Goal: Contribute content: Add original content to the website for others to see

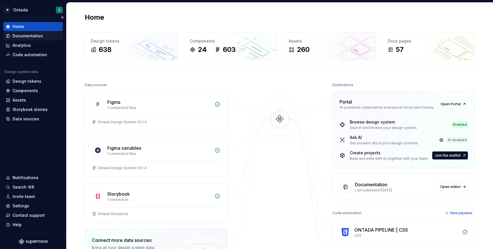
click at [24, 36] on div "Documentation" at bounding box center [28, 36] width 31 height 6
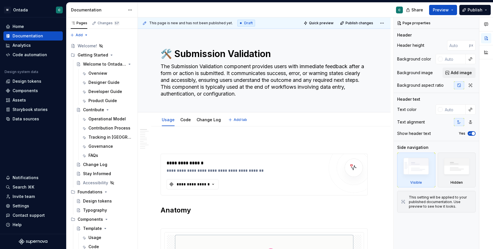
type textarea "*"
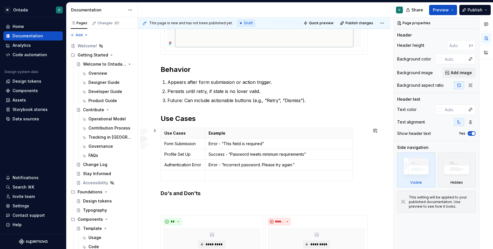
scroll to position [573, 0]
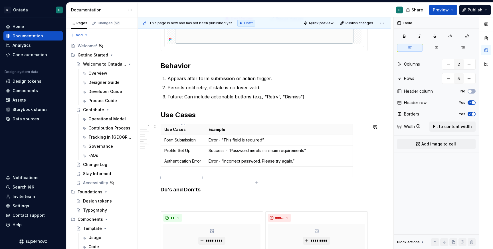
click at [189, 175] on p at bounding box center [182, 172] width 37 height 6
click at [446, 80] on button "button" at bounding box center [448, 78] width 10 height 10
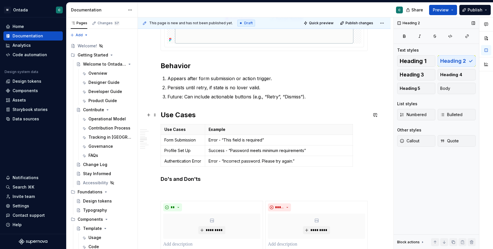
click at [216, 118] on h2 "Use Cases" at bounding box center [264, 114] width 207 height 9
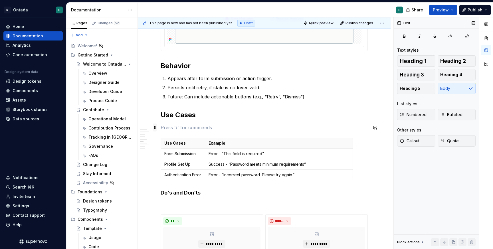
click at [155, 128] on span at bounding box center [155, 128] width 5 height 8
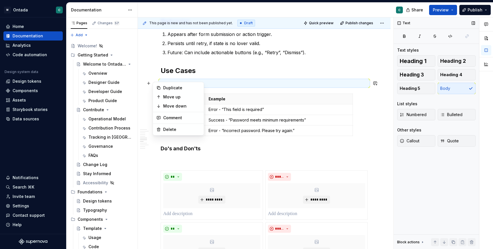
scroll to position [624, 0]
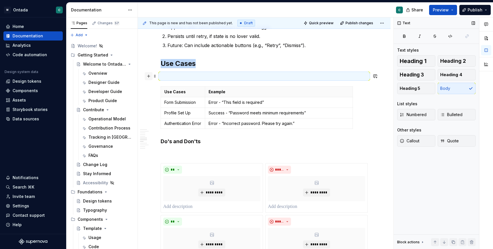
click at [148, 79] on button "button" at bounding box center [149, 76] width 8 height 8
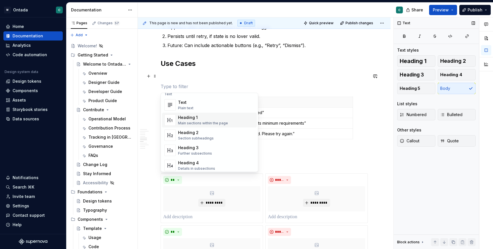
scroll to position [0, 0]
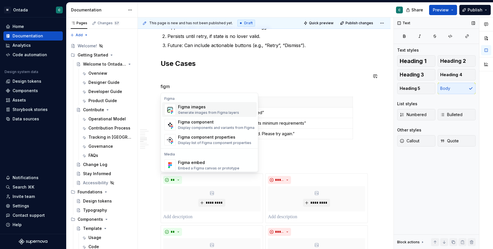
click at [196, 115] on div "Figma images Generate images from Figma layers" at bounding box center [216, 109] width 76 height 11
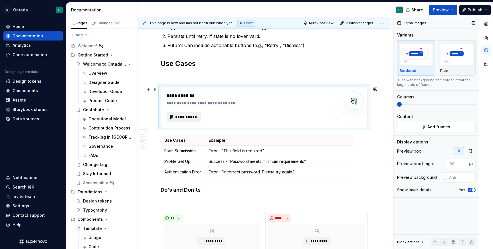
click at [195, 117] on span "**********" at bounding box center [186, 117] width 22 height 6
type textarea "*"
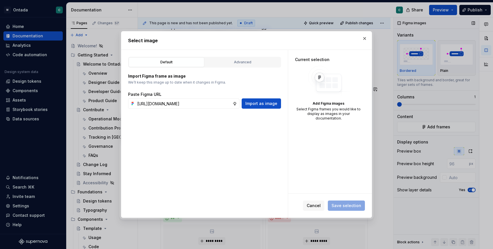
scroll to position [0, 174]
type input "[URL][DOMAIN_NAME]"
click at [264, 103] on span "Import as image" at bounding box center [261, 104] width 32 height 6
type textarea "*"
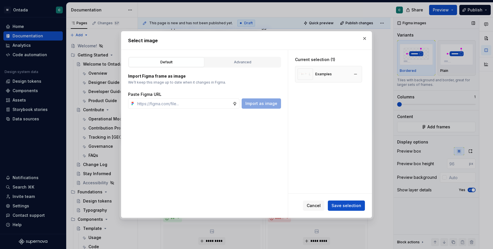
click at [317, 72] on div "Examples" at bounding box center [323, 74] width 17 height 5
click at [353, 204] on span "Save selection" at bounding box center [347, 206] width 30 height 6
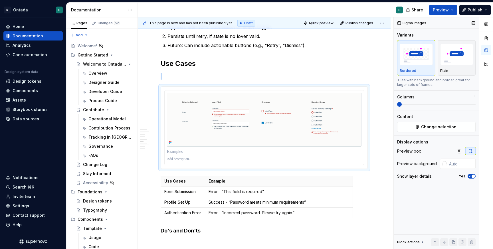
click at [470, 177] on icon "button" at bounding box center [470, 176] width 5 height 3
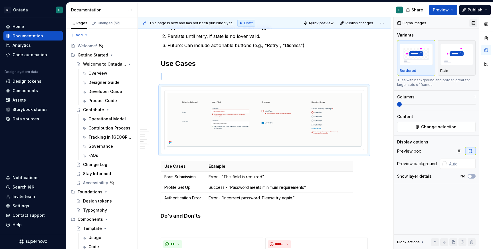
click at [470, 24] on button "button" at bounding box center [473, 23] width 8 height 8
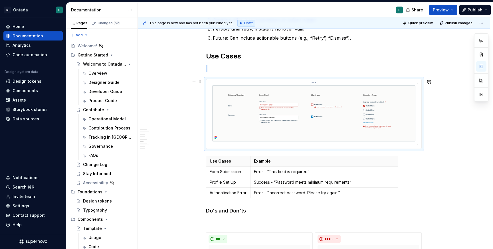
scroll to position [634, 0]
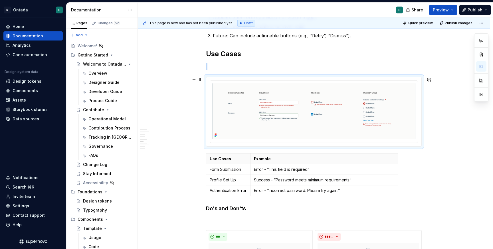
click at [223, 80] on div at bounding box center [313, 111] width 215 height 69
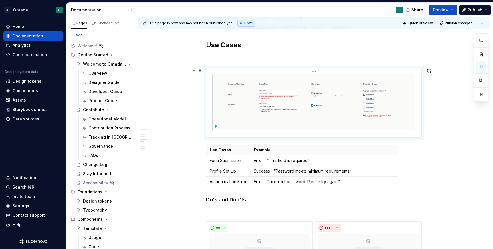
scroll to position [644, 0]
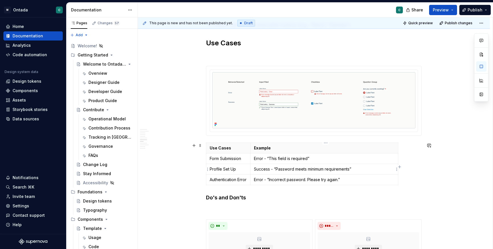
click at [377, 170] on p "Success - “Password meets minimum requirements”" at bounding box center [324, 169] width 141 height 6
click at [399, 167] on icon "button" at bounding box center [399, 167] width 5 height 5
click at [404, 160] on p at bounding box center [403, 159] width 3 height 6
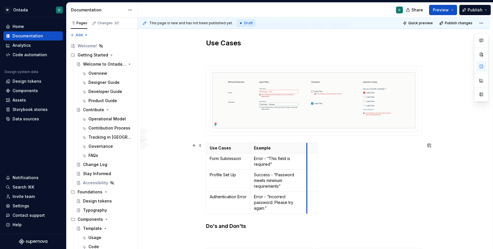
drag, startPoint x: 400, startPoint y: 160, endPoint x: 308, endPoint y: 164, distance: 91.7
click at [308, 164] on td at bounding box center [312, 161] width 10 height 16
click at [312, 161] on p at bounding box center [311, 159] width 3 height 6
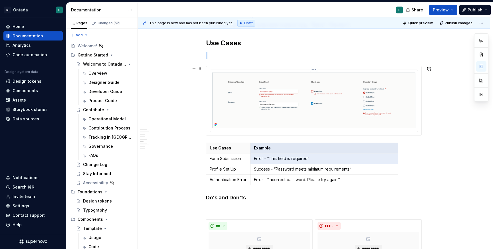
click at [400, 121] on img at bounding box center [313, 100] width 203 height 56
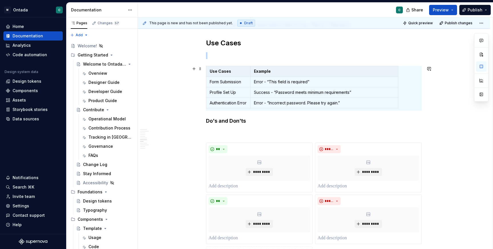
scroll to position [632, 0]
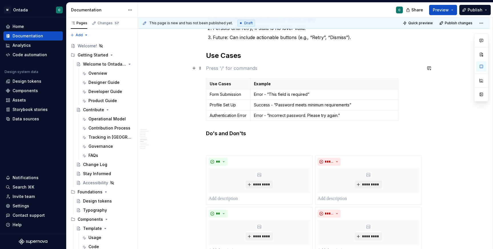
click at [285, 68] on p at bounding box center [314, 68] width 216 height 7
click at [197, 67] on button "button" at bounding box center [194, 68] width 8 height 8
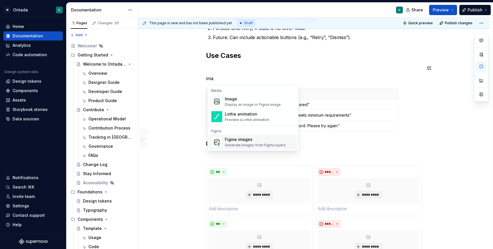
click at [241, 142] on div "Figma images" at bounding box center [255, 140] width 61 height 6
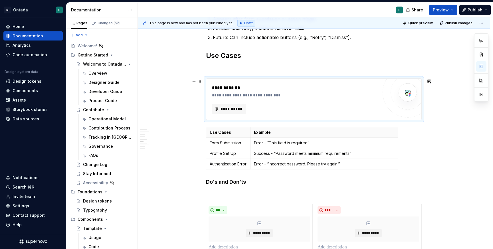
click at [431, 109] on div "**********" at bounding box center [314, 62] width 352 height 1137
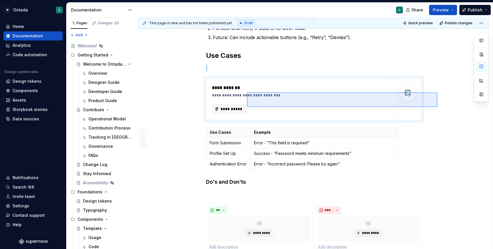
drag, startPoint x: 437, startPoint y: 107, endPoint x: 247, endPoint y: 92, distance: 190.8
click at [247, 92] on div "**********" at bounding box center [315, 133] width 355 height 232
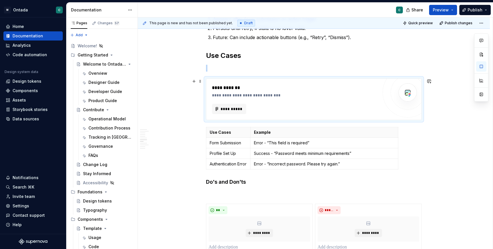
click at [435, 112] on div "**********" at bounding box center [314, 62] width 352 height 1137
click at [433, 119] on div "**********" at bounding box center [315, 133] width 355 height 232
click at [222, 124] on div "**********" at bounding box center [314, 29] width 216 height 1042
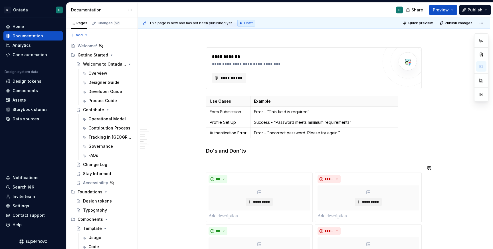
scroll to position [662, 0]
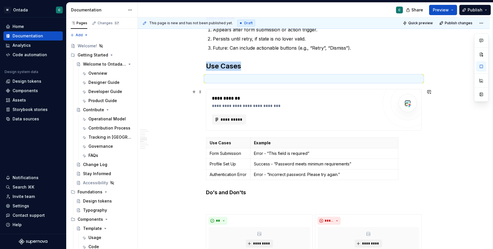
scroll to position [618, 0]
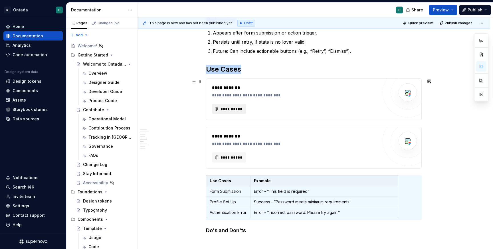
click at [235, 110] on span "**********" at bounding box center [231, 109] width 22 height 6
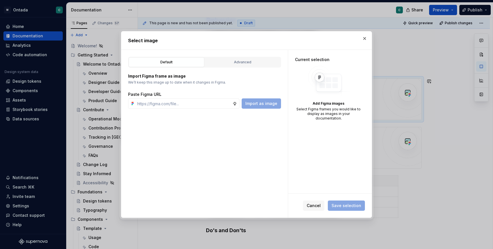
type textarea "*"
click at [252, 106] on div "Import as image" at bounding box center [261, 103] width 39 height 10
click at [159, 104] on input "text" at bounding box center [184, 103] width 98 height 10
paste input "[URL][DOMAIN_NAME]"
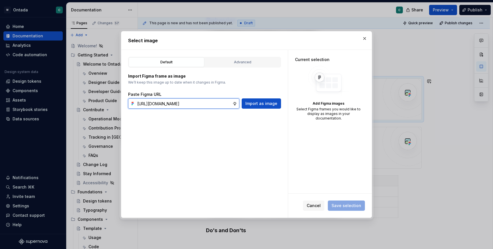
scroll to position [0, 174]
type input "[URL][DOMAIN_NAME]"
click at [267, 103] on span "Import as image" at bounding box center [261, 104] width 32 height 6
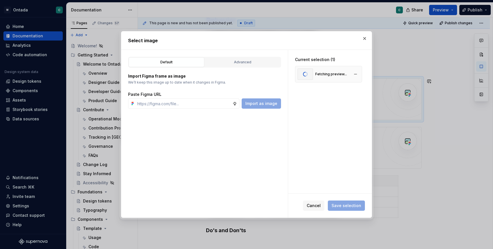
click at [328, 79] on div "Fetching preview..." at bounding box center [322, 73] width 49 height 11
click at [334, 140] on div "Current selection (1) Fetching preview..." at bounding box center [330, 122] width 84 height 144
click at [357, 207] on span "Save selection" at bounding box center [347, 206] width 30 height 6
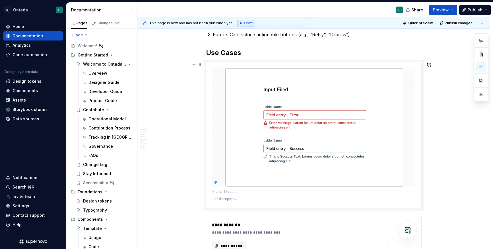
scroll to position [635, 0]
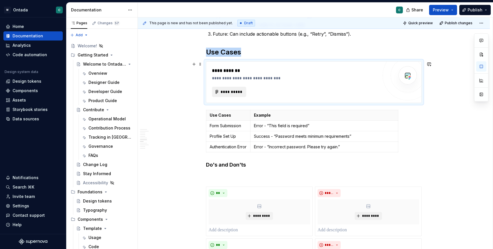
click at [239, 91] on span "**********" at bounding box center [231, 92] width 22 height 6
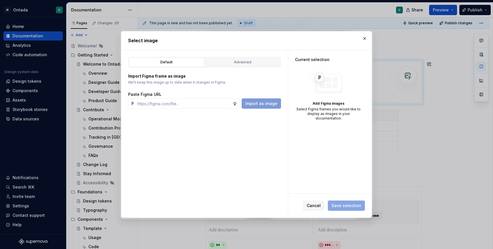
type textarea "*"
type input "[URL][DOMAIN_NAME]"
type textarea "*"
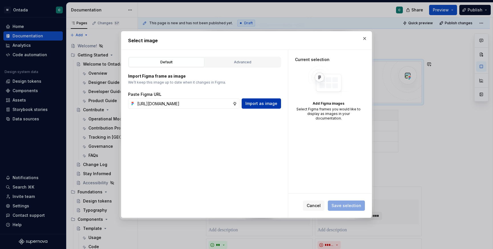
click at [266, 103] on span "Import as image" at bounding box center [261, 104] width 32 height 6
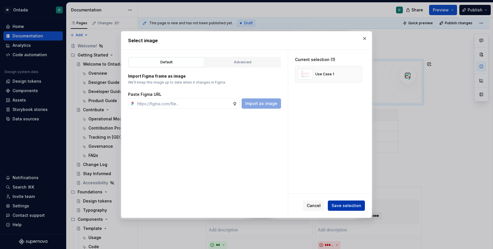
click at [350, 208] on span "Save selection" at bounding box center [347, 206] width 30 height 6
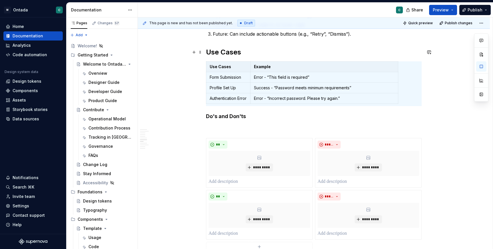
click at [261, 53] on h2 "Use Cases" at bounding box center [314, 52] width 216 height 9
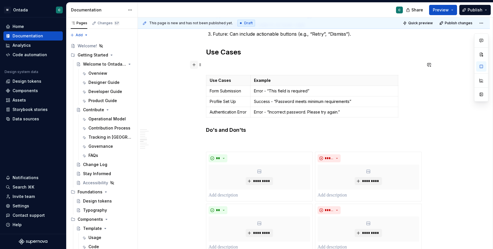
click at [195, 67] on button "button" at bounding box center [194, 65] width 8 height 8
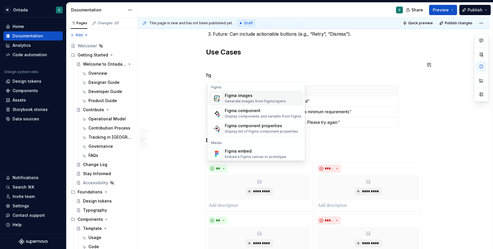
click at [248, 101] on div "Generate images from Figma layers" at bounding box center [255, 101] width 61 height 5
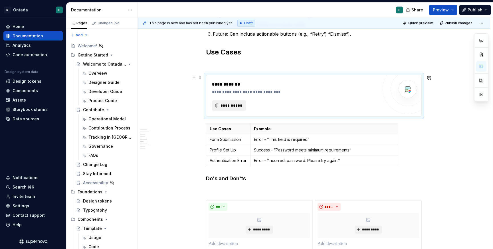
click at [239, 105] on span "**********" at bounding box center [231, 106] width 22 height 6
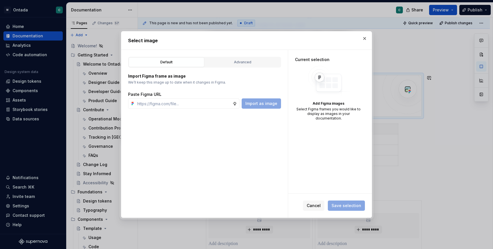
type textarea "*"
type input "[URL][DOMAIN_NAME]"
type textarea "*"
type input "[URL][DOMAIN_NAME]"
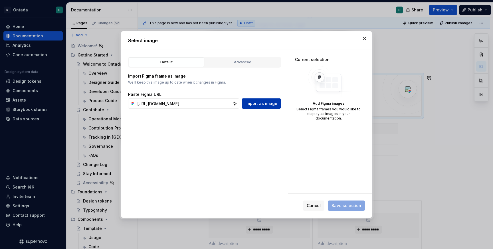
type textarea "*"
click at [269, 104] on span "Import as image" at bounding box center [261, 104] width 32 height 6
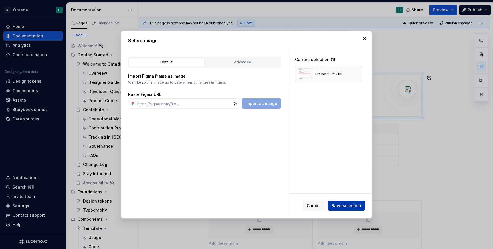
click at [346, 205] on span "Save selection" at bounding box center [347, 206] width 30 height 6
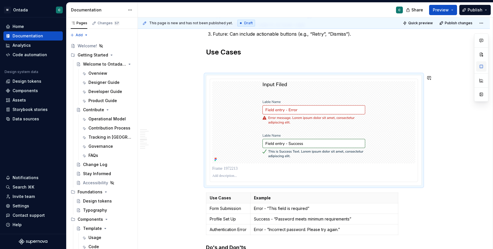
type textarea "*"
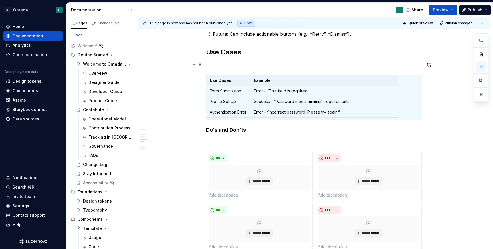
click at [223, 67] on p at bounding box center [314, 64] width 216 height 7
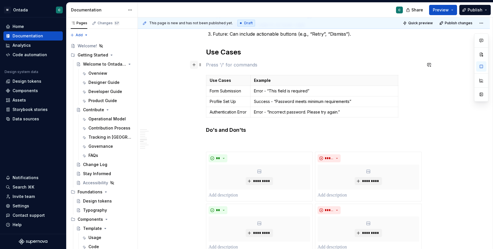
click at [197, 66] on button "button" at bounding box center [194, 65] width 8 height 8
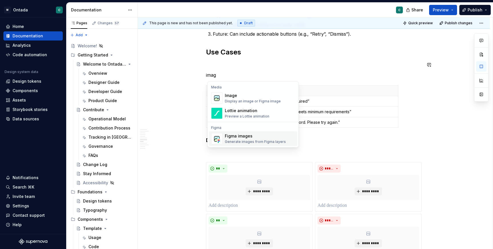
click at [234, 136] on div "Figma images" at bounding box center [255, 136] width 61 height 6
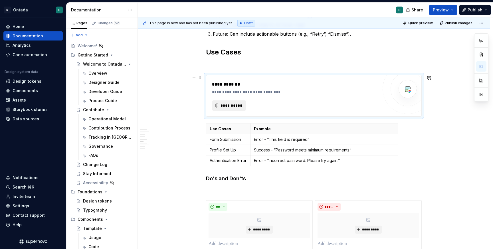
click at [232, 107] on span "**********" at bounding box center [231, 106] width 22 height 6
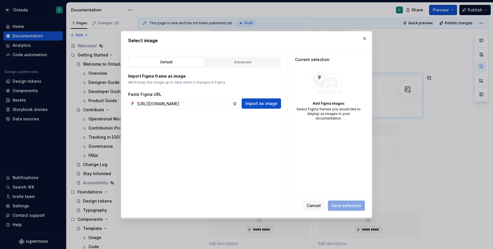
scroll to position [0, 174]
type input "[URL][DOMAIN_NAME]"
click at [272, 105] on span "Import as image" at bounding box center [261, 104] width 32 height 6
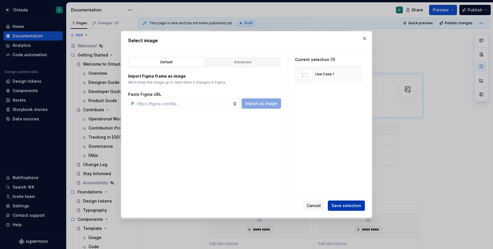
click at [352, 206] on span "Save selection" at bounding box center [347, 206] width 30 height 6
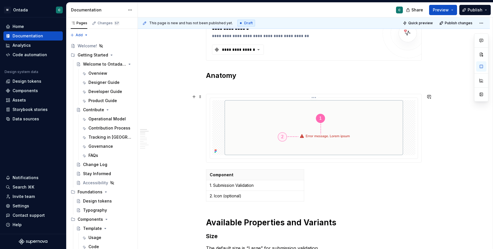
scroll to position [127, 0]
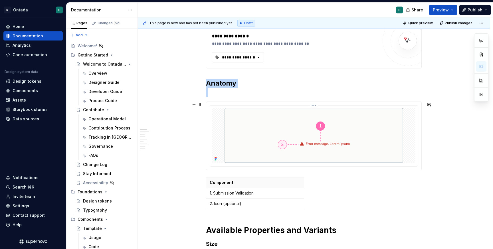
click at [241, 130] on img at bounding box center [314, 135] width 179 height 55
click at [242, 129] on img at bounding box center [314, 135] width 179 height 55
click at [484, 94] on button "button" at bounding box center [481, 94] width 10 height 10
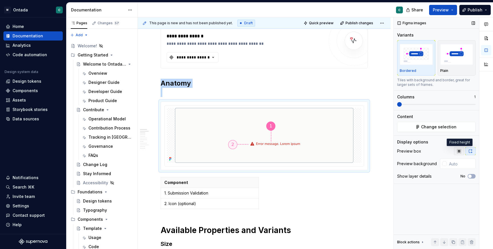
click at [459, 152] on icon "button" at bounding box center [459, 151] width 5 height 5
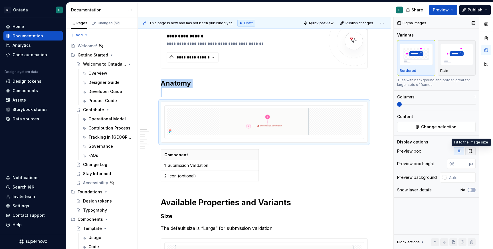
click at [469, 150] on icon "button" at bounding box center [470, 151] width 5 height 5
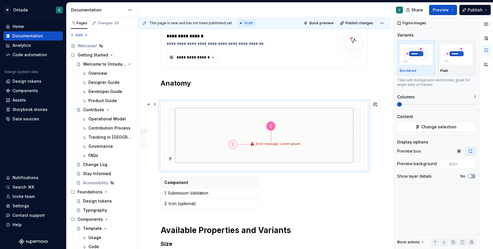
scroll to position [117, 0]
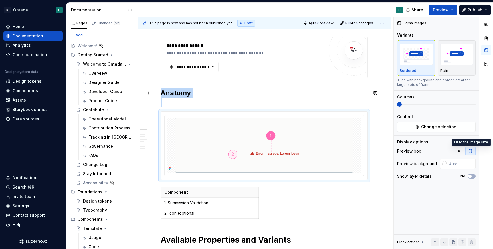
click at [270, 98] on h2 "Anatomy" at bounding box center [264, 97] width 207 height 18
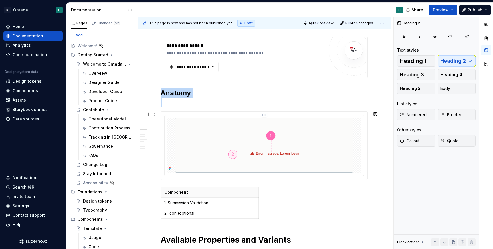
click at [254, 117] on div at bounding box center [264, 145] width 199 height 61
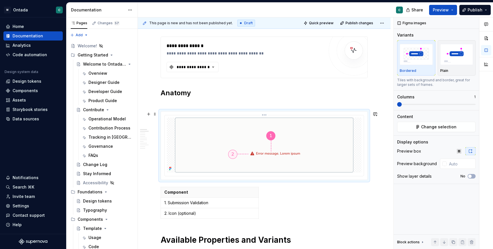
click at [267, 115] on html "M Ontada C Home Documentation Analytics Code automation Design system data Desi…" at bounding box center [246, 124] width 493 height 249
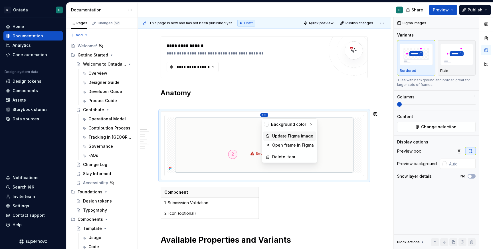
click at [286, 135] on div "Update Figma image" at bounding box center [293, 136] width 42 height 6
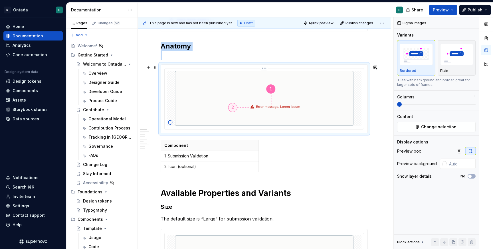
scroll to position [221, 0]
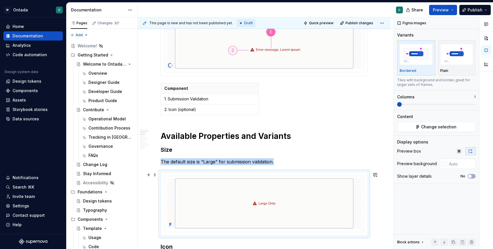
click at [267, 175] on div at bounding box center [264, 203] width 207 height 63
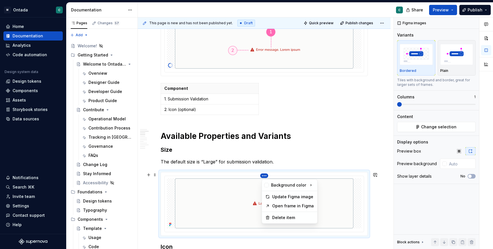
click at [266, 177] on html "M Ontada C Home Documentation Analytics Code automation Design system data Desi…" at bounding box center [246, 124] width 493 height 249
click at [276, 198] on div "Update Figma image" at bounding box center [293, 197] width 42 height 6
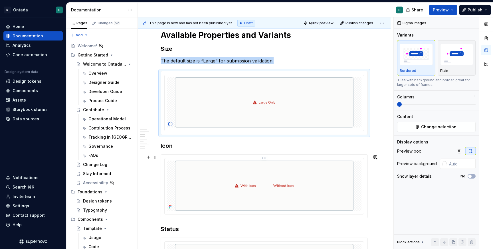
scroll to position [335, 0]
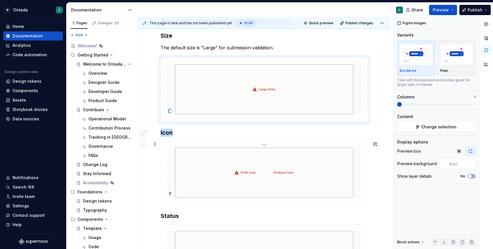
click at [266, 145] on html "M Ontada C Home Documentation Analytics Code automation Design system data Desi…" at bounding box center [246, 124] width 493 height 249
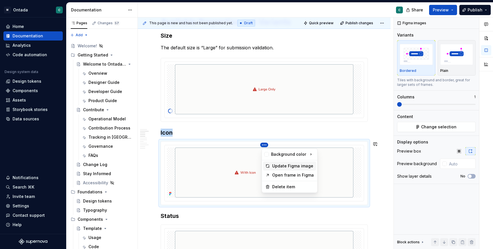
click at [282, 164] on div "Update Figma image" at bounding box center [293, 166] width 42 height 6
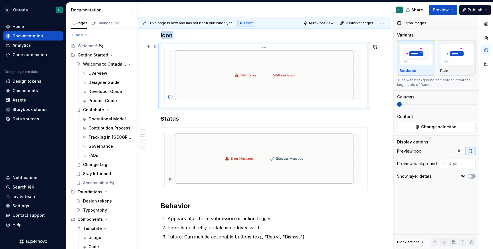
scroll to position [462, 0]
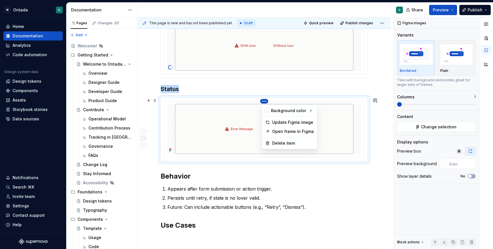
click at [265, 101] on html "M Ontada C Home Documentation Analytics Code automation Design system data Desi…" at bounding box center [246, 124] width 493 height 249
click at [285, 124] on div "Update Figma image" at bounding box center [293, 123] width 42 height 6
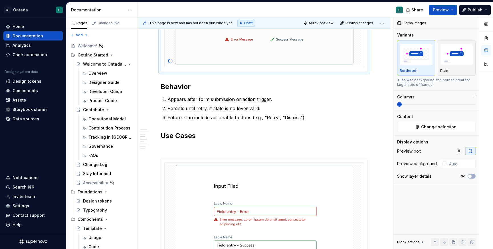
scroll to position [570, 0]
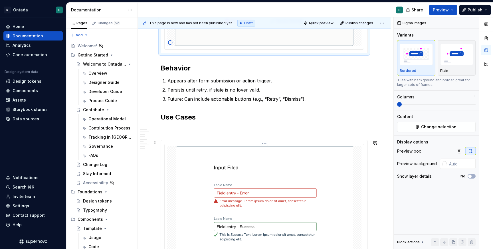
click at [268, 143] on html "M Ontada C Home Documentation Analytics Code automation Design system data Desi…" at bounding box center [246, 124] width 493 height 249
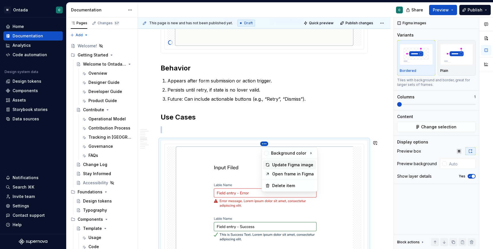
click at [284, 163] on div "Update Figma image" at bounding box center [293, 165] width 42 height 6
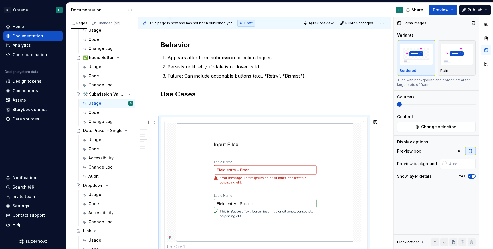
scroll to position [557, 0]
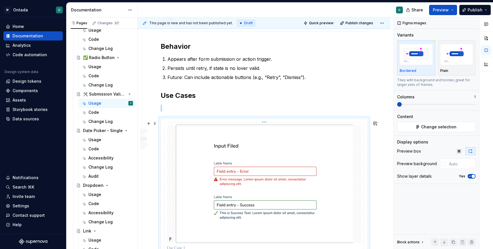
click at [274, 132] on img at bounding box center [264, 184] width 177 height 118
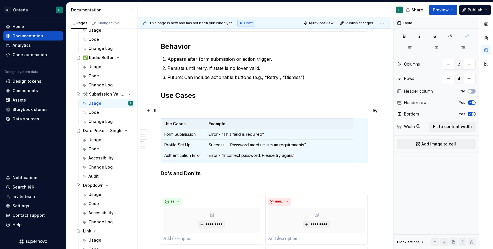
click at [185, 108] on p at bounding box center [264, 108] width 207 height 7
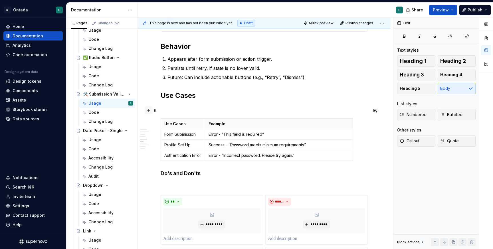
click at [148, 114] on button "button" at bounding box center [149, 110] width 8 height 8
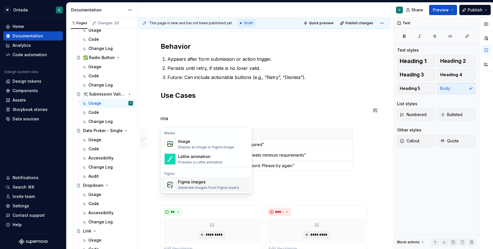
click at [191, 183] on div "Figma images" at bounding box center [208, 182] width 61 height 6
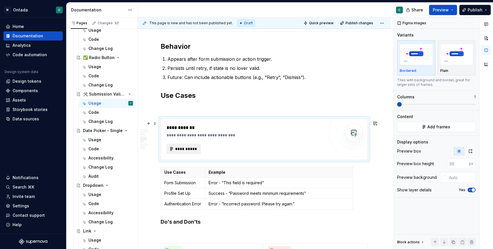
click at [185, 154] on button "**********" at bounding box center [184, 149] width 34 height 10
type textarea "*"
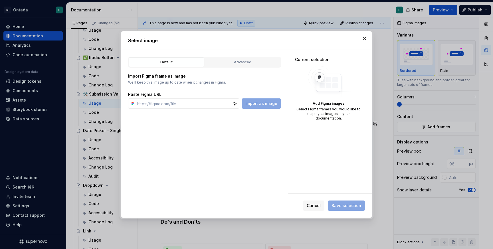
type input "[URL][DOMAIN_NAME]"
type textarea "*"
type input "[URL][DOMAIN_NAME]"
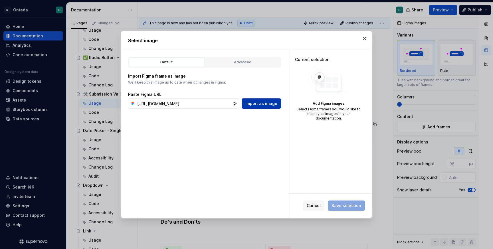
click at [269, 105] on span "Import as image" at bounding box center [261, 104] width 32 height 6
type textarea "*"
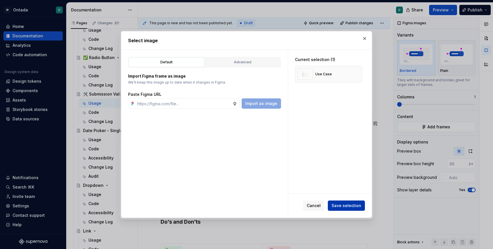
click at [349, 204] on span "Save selection" at bounding box center [347, 206] width 30 height 6
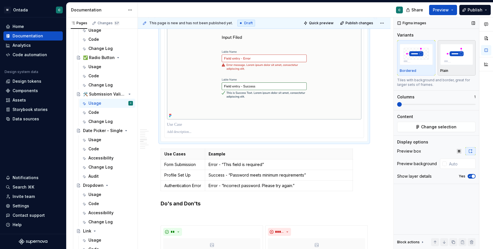
scroll to position [730, 0]
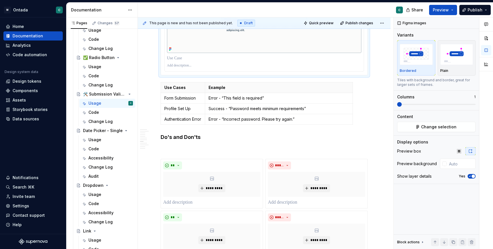
click at [184, 68] on p at bounding box center [264, 65] width 195 height 5
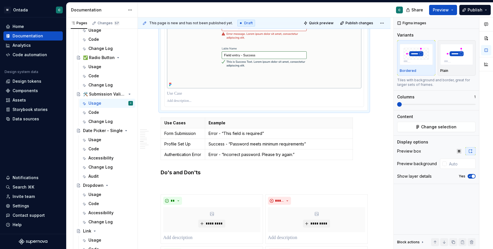
scroll to position [696, 0]
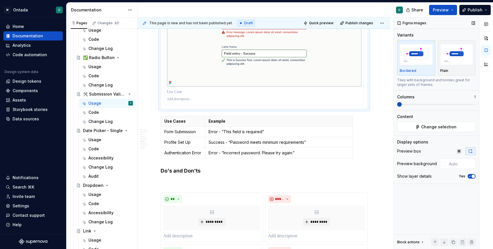
click at [471, 177] on icon "button" at bounding box center [470, 176] width 5 height 3
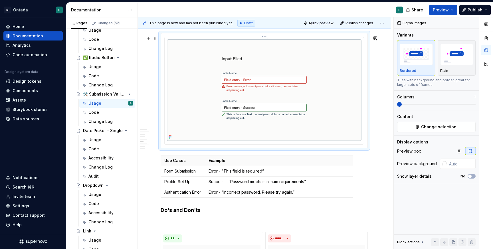
scroll to position [641, 0]
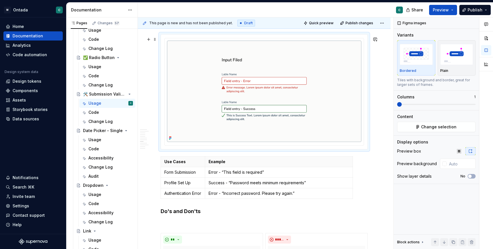
click at [380, 123] on div "**********" at bounding box center [264, 73] width 253 height 1175
click at [150, 164] on button "button" at bounding box center [149, 163] width 8 height 8
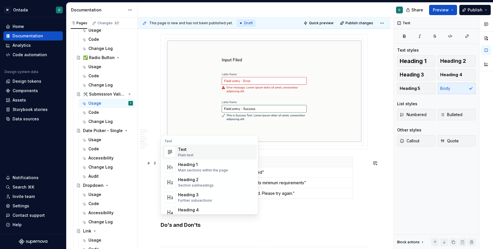
scroll to position [644, 0]
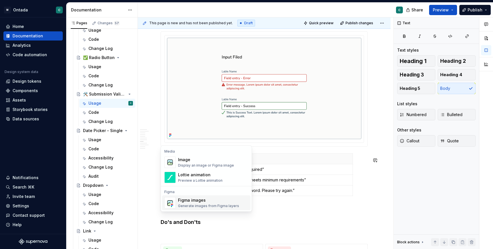
click at [187, 201] on div "Figma images" at bounding box center [208, 200] width 61 height 6
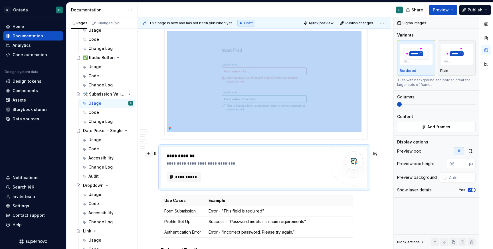
click at [151, 155] on button "button" at bounding box center [149, 153] width 8 height 8
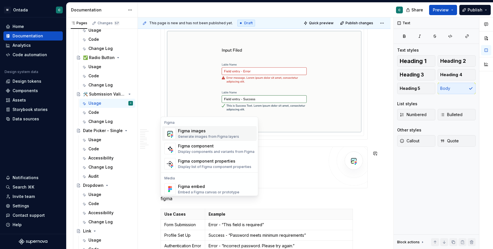
click at [195, 134] on div "Generate images from Figma layers" at bounding box center [208, 136] width 61 height 5
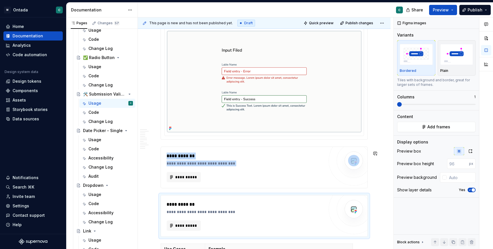
click at [285, 177] on div "**********" at bounding box center [245, 177] width 157 height 10
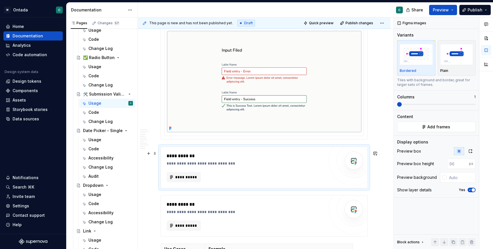
click at [278, 166] on div "**********" at bounding box center [247, 164] width 160 height 6
click at [472, 191] on span "button" at bounding box center [473, 189] width 3 height 3
click at [260, 220] on div "**********" at bounding box center [245, 216] width 157 height 30
click at [470, 190] on icon "button" at bounding box center [470, 189] width 5 height 3
click at [274, 187] on div "**********" at bounding box center [264, 167] width 207 height 41
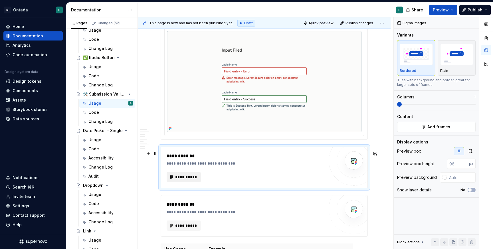
click at [179, 177] on button "**********" at bounding box center [184, 177] width 34 height 10
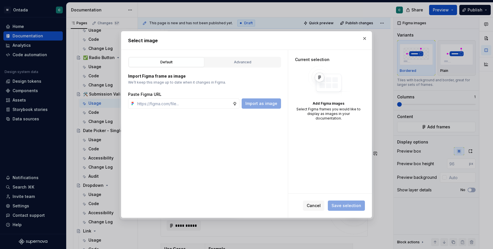
type textarea "*"
type input "[URL][DOMAIN_NAME]"
click at [267, 107] on button "Import as image" at bounding box center [261, 103] width 39 height 10
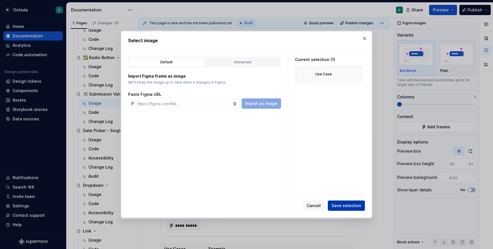
click at [341, 207] on span "Save selection" at bounding box center [347, 206] width 30 height 6
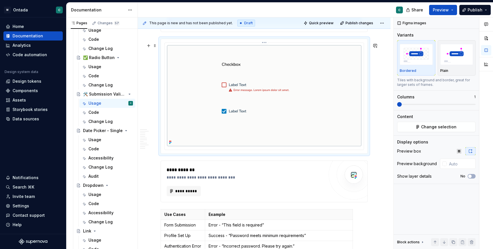
scroll to position [760, 0]
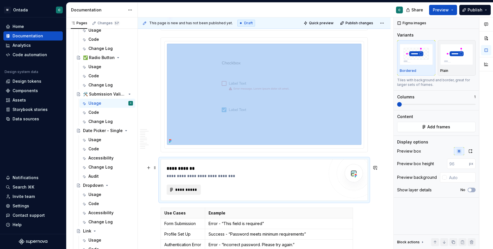
click at [183, 193] on span "**********" at bounding box center [186, 190] width 22 height 6
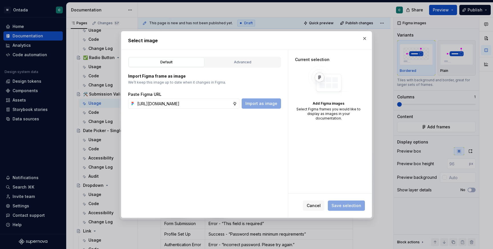
scroll to position [0, 173]
type input "[URL][DOMAIN_NAME]"
click at [273, 103] on span "Import as image" at bounding box center [261, 104] width 32 height 6
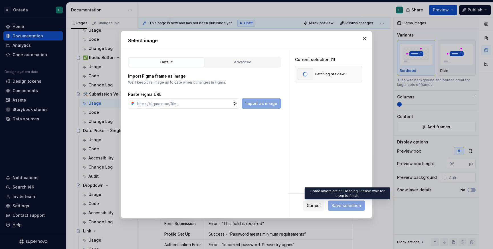
type textarea "*"
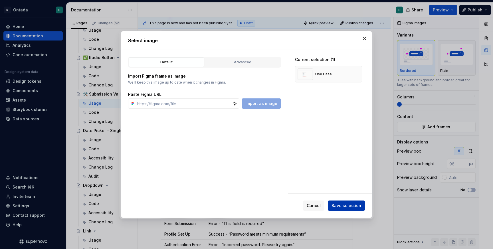
click at [340, 204] on span "Save selection" at bounding box center [347, 206] width 30 height 6
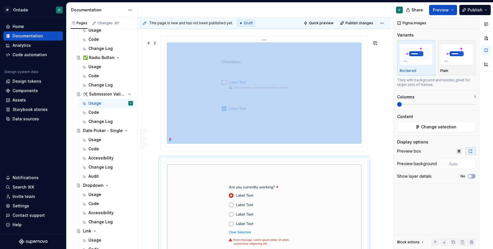
scroll to position [777, 0]
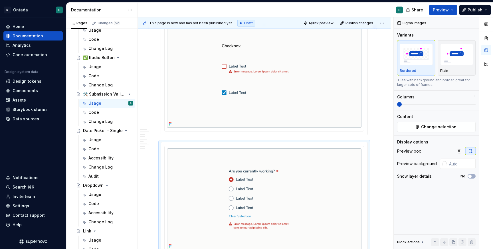
click at [277, 116] on img at bounding box center [264, 78] width 195 height 102
click at [471, 175] on span "button" at bounding box center [469, 176] width 3 height 3
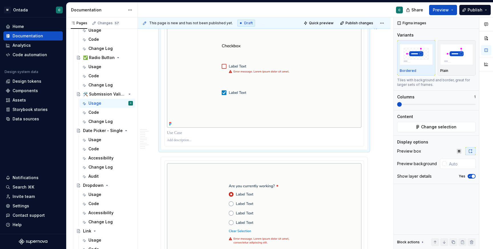
click at [252, 143] on p at bounding box center [264, 140] width 195 height 5
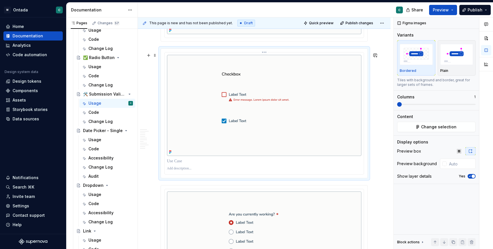
scroll to position [749, 0]
click at [235, 171] on div "**********" at bounding box center [264, 168] width 195 height 7
click at [234, 171] on p "**********" at bounding box center [265, 168] width 197 height 5
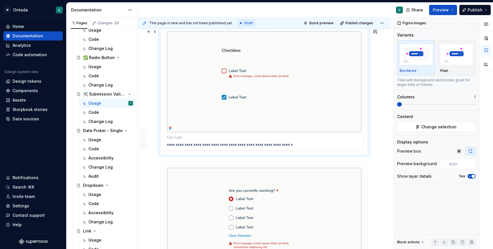
scroll to position [773, 0]
click at [157, 178] on div "**********" at bounding box center [264, 71] width 253 height 1434
click at [374, 167] on span at bounding box center [375, 169] width 8 height 8
click at [183, 140] on p at bounding box center [264, 137] width 195 height 6
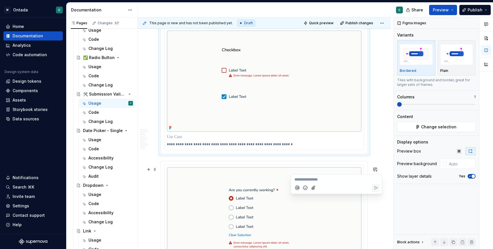
click at [183, 140] on p at bounding box center [264, 137] width 195 height 6
click at [388, 149] on div "**********" at bounding box center [264, 71] width 253 height 1434
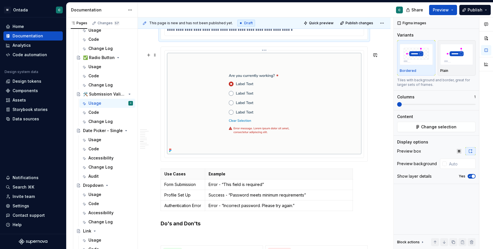
scroll to position [908, 0]
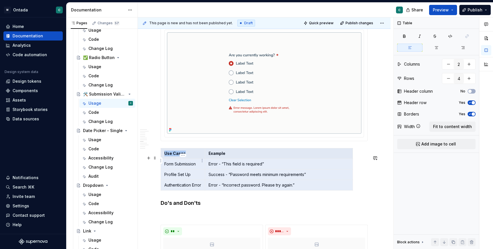
drag, startPoint x: 303, startPoint y: 194, endPoint x: 166, endPoint y: 163, distance: 140.3
click at [166, 163] on tbody "Use Cases Example Form Submission Error - “This field is required” Profile Set …" at bounding box center [257, 169] width 192 height 42
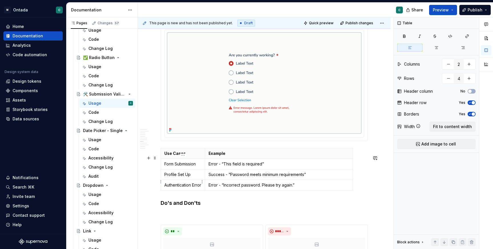
click at [178, 177] on p "Profile Set Up" at bounding box center [182, 175] width 37 height 6
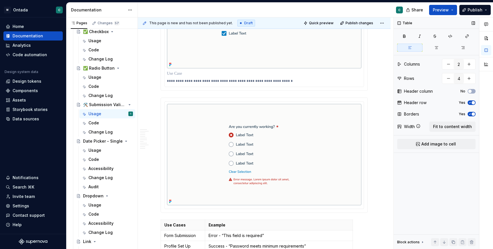
scroll to position [833, 0]
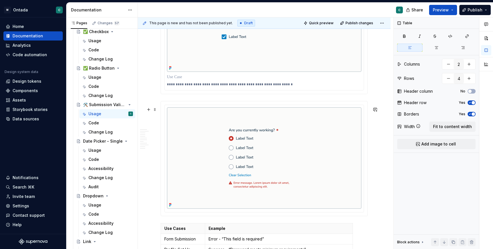
click at [377, 208] on div "**********" at bounding box center [264, 11] width 253 height 1434
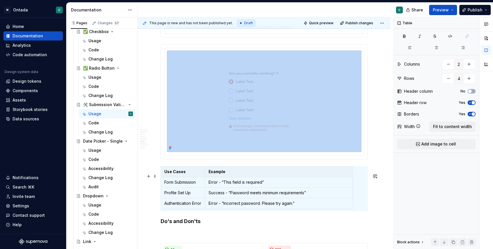
scroll to position [891, 0]
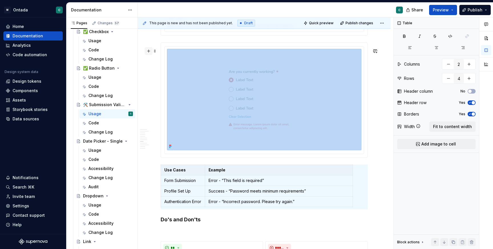
click at [149, 50] on button "button" at bounding box center [149, 51] width 8 height 8
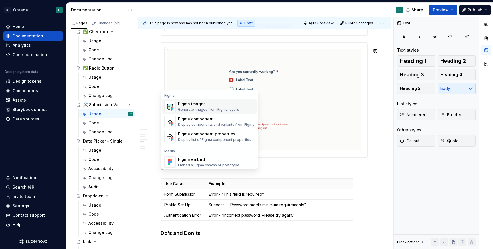
click at [188, 102] on div "Figma images" at bounding box center [208, 104] width 61 height 6
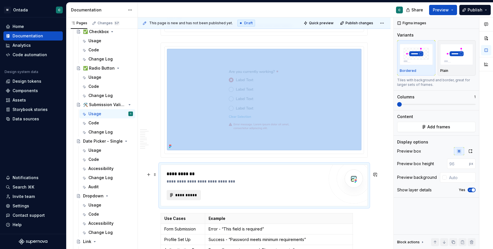
click at [183, 198] on span "**********" at bounding box center [186, 195] width 22 height 6
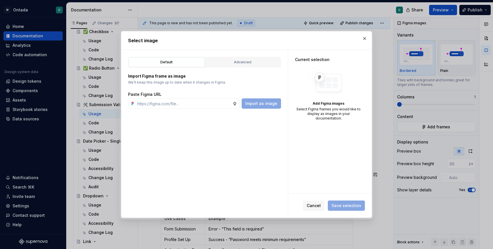
type textarea "*"
type input "[URL][DOMAIN_NAME]"
type textarea "*"
type input "[URL][DOMAIN_NAME]"
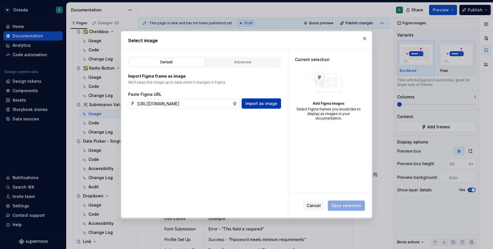
scroll to position [0, 0]
click at [263, 103] on span "Import as image" at bounding box center [261, 104] width 32 height 6
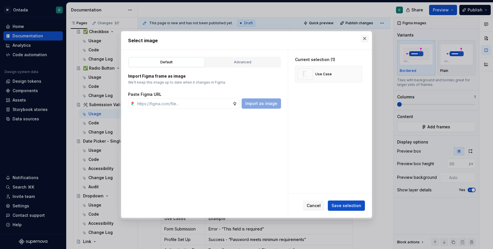
click at [365, 40] on button "button" at bounding box center [365, 39] width 8 height 8
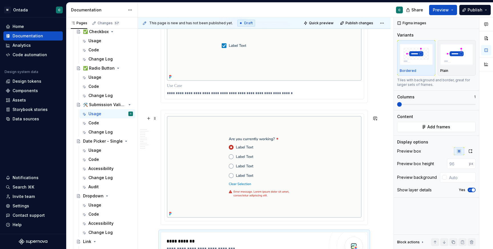
scroll to position [830, 0]
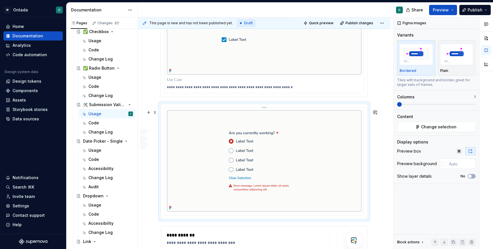
click at [195, 157] on img at bounding box center [264, 161] width 195 height 102
click at [266, 112] on html "M Ontada C Home Documentation Analytics Code automation Design system data Desi…" at bounding box center [246, 124] width 493 height 249
click at [268, 133] on icon at bounding box center [267, 134] width 3 height 3
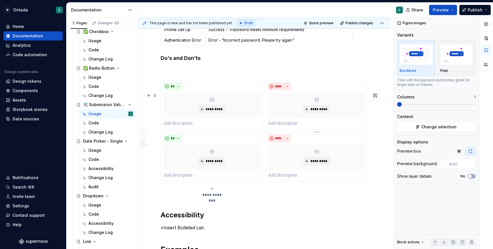
scroll to position [1124, 0]
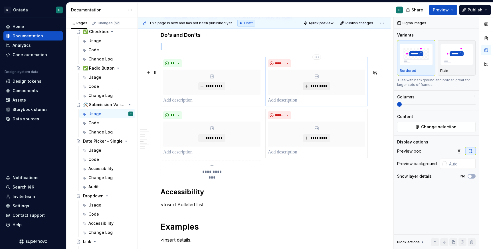
click at [316, 88] on span "*********" at bounding box center [318, 86] width 17 height 5
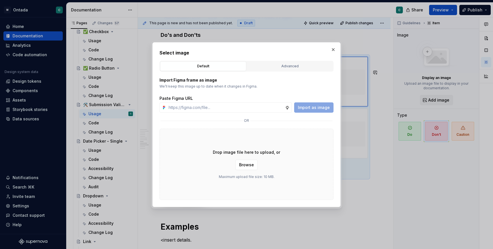
type textarea "*"
type input "[URL][DOMAIN_NAME]"
type textarea "*"
type input "[URL][DOMAIN_NAME]"
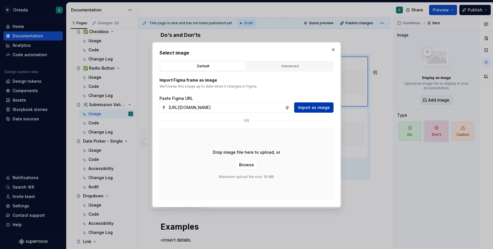
scroll to position [0, 0]
click at [329, 105] on span "Import as image" at bounding box center [314, 108] width 32 height 6
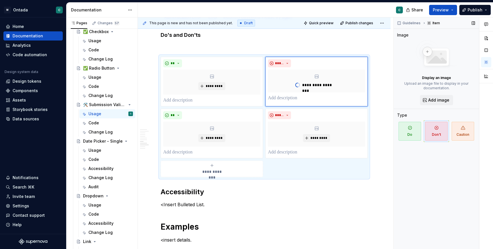
type textarea "*"
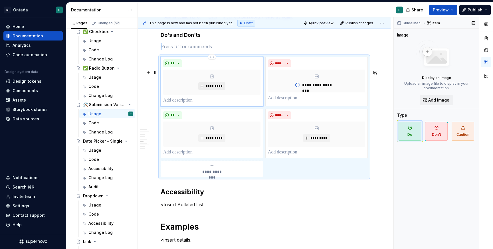
click at [210, 88] on span "*********" at bounding box center [213, 86] width 17 height 5
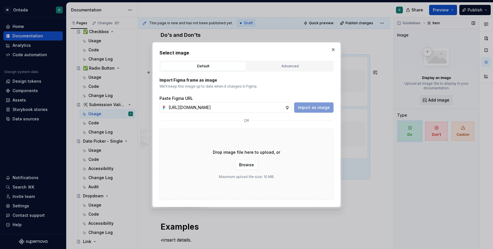
scroll to position [0, 152]
type input "[URL][DOMAIN_NAME]"
click at [312, 105] on span "Import as image" at bounding box center [314, 108] width 32 height 6
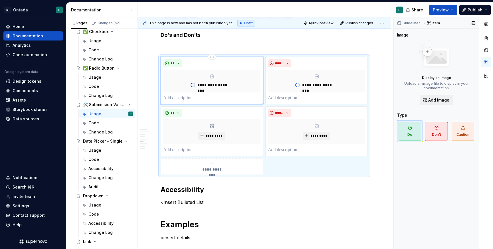
type textarea "*"
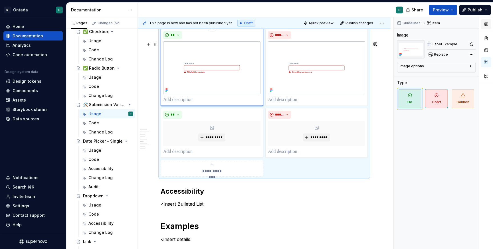
scroll to position [1155, 0]
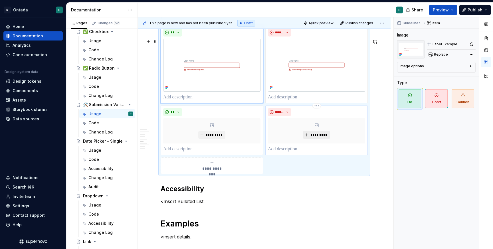
click at [321, 137] on span "*********" at bounding box center [318, 135] width 17 height 5
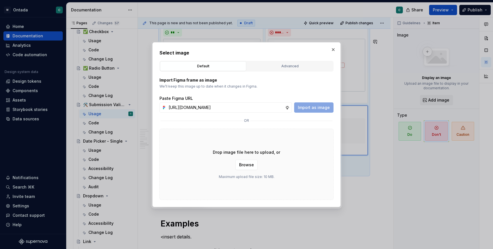
scroll to position [0, 153]
type input "[URL][DOMAIN_NAME]"
click at [304, 106] on span "Import as image" at bounding box center [314, 108] width 32 height 6
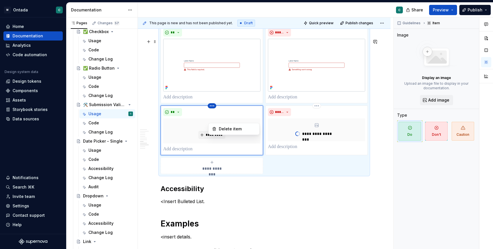
click at [301, 122] on html "M Ontada C Home Documentation Analytics Code automation Design system data Desi…" at bounding box center [246, 124] width 493 height 249
click at [296, 112] on html "M Ontada C Home Documentation Analytics Code automation Design system data Desi…" at bounding box center [246, 124] width 493 height 249
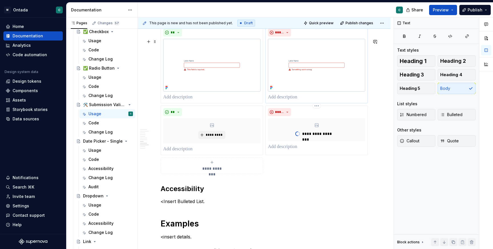
click at [290, 101] on p at bounding box center [316, 97] width 97 height 7
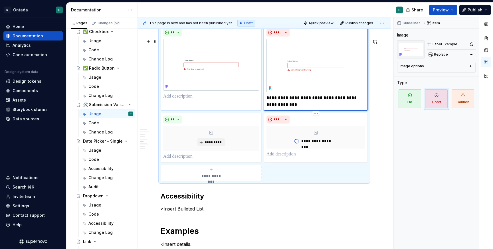
click at [176, 100] on p at bounding box center [211, 96] width 96 height 7
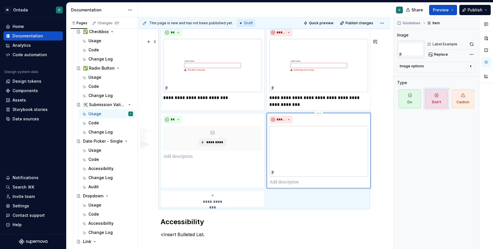
click at [284, 170] on div "*****" at bounding box center [319, 150] width 104 height 75
click at [274, 186] on p at bounding box center [318, 182] width 99 height 7
click at [184, 145] on html "M Ontada C Home Documentation Analytics Code automation Design system data Desi…" at bounding box center [246, 124] width 493 height 249
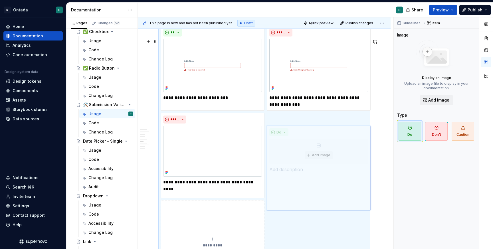
drag, startPoint x: 208, startPoint y: 133, endPoint x: 316, endPoint y: 139, distance: 108.0
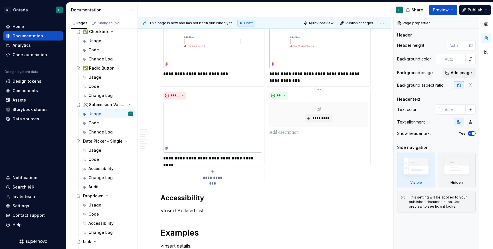
scroll to position [1182, 0]
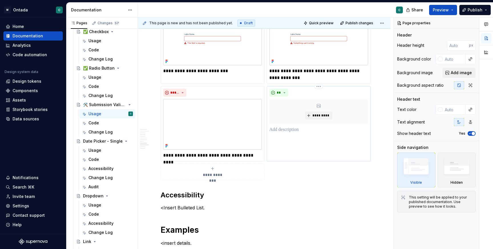
click at [306, 146] on div "** *********" at bounding box center [319, 123] width 104 height 75
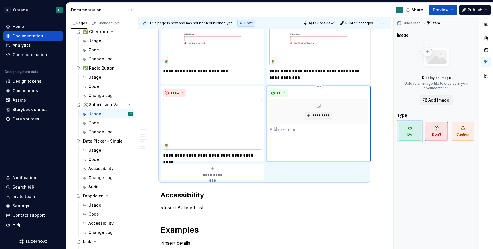
click at [287, 133] on p at bounding box center [318, 129] width 99 height 7
click at [318, 120] on button "*********" at bounding box center [318, 116] width 27 height 8
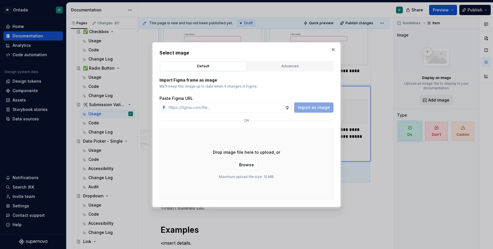
type textarea "*"
type input "[URL][DOMAIN_NAME]"
click at [320, 107] on span "Import as image" at bounding box center [314, 108] width 32 height 6
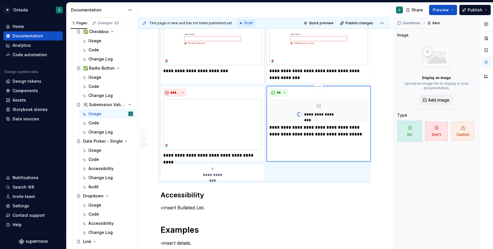
type textarea "*"
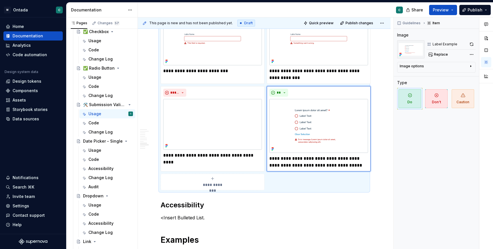
click at [211, 188] on span "**********" at bounding box center [212, 185] width 26 height 6
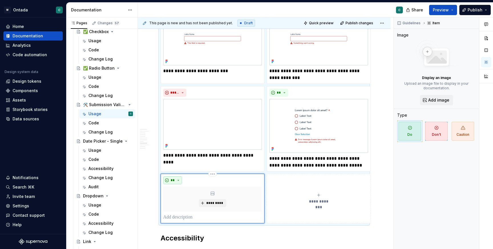
click at [171, 183] on span "**" at bounding box center [172, 180] width 5 height 5
click at [173, 215] on span "Don't" at bounding box center [189, 213] width 48 height 9
click at [211, 205] on span "*********" at bounding box center [214, 203] width 17 height 5
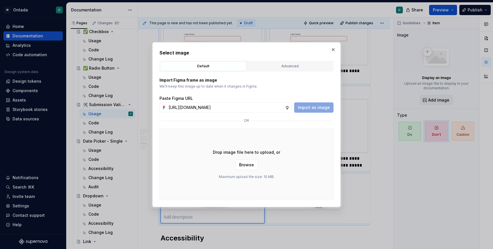
scroll to position [0, 152]
type input "[URL][DOMAIN_NAME]"
click at [314, 109] on span "Import as image" at bounding box center [314, 108] width 32 height 6
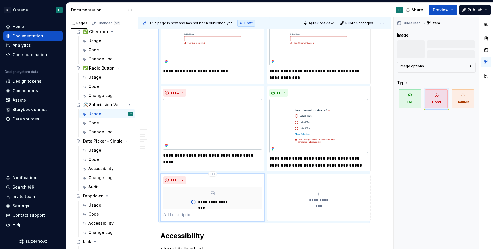
click at [171, 219] on p at bounding box center [212, 215] width 99 height 7
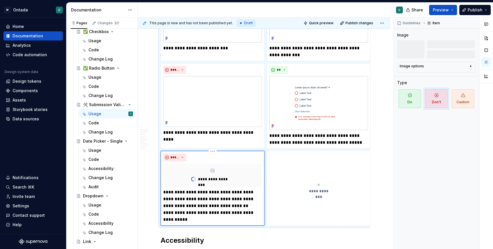
scroll to position [1200, 0]
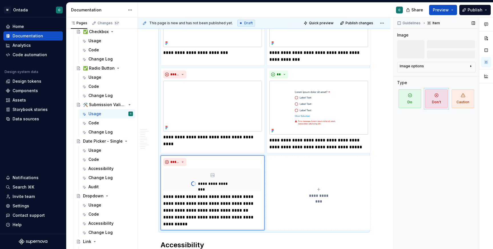
click at [417, 197] on div "Guidelines Item Image Image options Alignment Caption Type Do Don't Caution" at bounding box center [436, 133] width 85 height 232
click at [199, 120] on img at bounding box center [212, 106] width 99 height 51
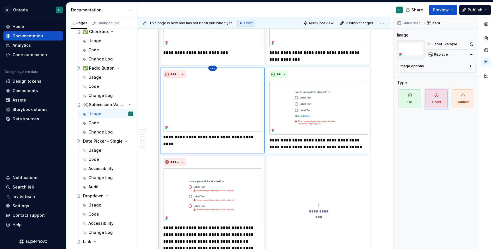
click at [212, 82] on html "M Ontada C Home Documentation Analytics Code automation Design system data Desi…" at bounding box center [246, 124] width 493 height 249
click at [198, 91] on html "M Ontada C Home Documentation Analytics Code automation Design system data Desi…" at bounding box center [246, 124] width 493 height 249
click at [215, 78] on div "*****" at bounding box center [212, 74] width 99 height 8
type textarea "*"
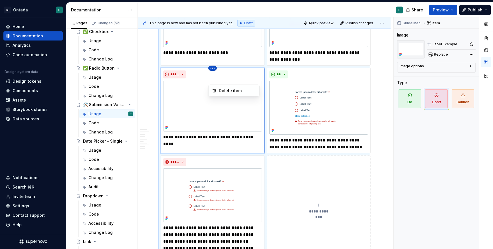
click at [213, 82] on html "M Ontada C Home Documentation Analytics Code automation Design system data Desi…" at bounding box center [246, 124] width 493 height 249
click at [221, 92] on div "Delete item" at bounding box center [237, 91] width 37 height 6
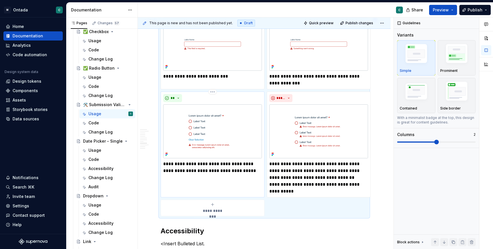
scroll to position [1193, 0]
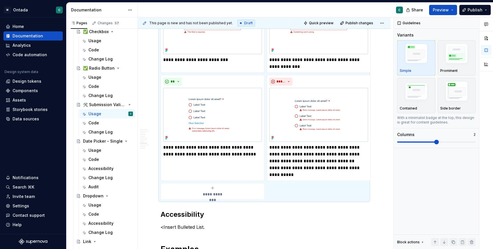
click at [202, 197] on span "**********" at bounding box center [212, 194] width 26 height 6
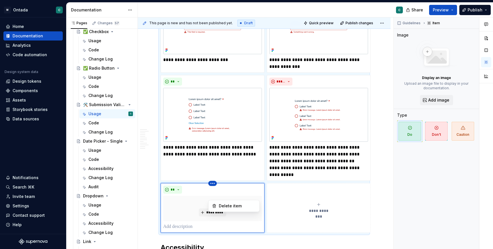
click at [209, 129] on html "M Ontada C Home Documentation Analytics Code automation Design system data Desi…" at bounding box center [246, 124] width 493 height 249
click at [194, 216] on html "M Ontada C Home Documentation Analytics Code automation Design system data Desi…" at bounding box center [246, 124] width 493 height 249
click at [207, 217] on button "*********" at bounding box center [212, 213] width 27 height 8
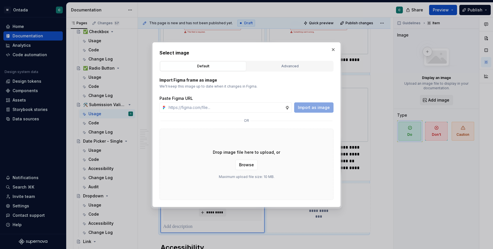
type input "Label Text Helper text. Lorem ipsum dolor sit amet. Lable Name Label Text Helpe…"
type textarea "*"
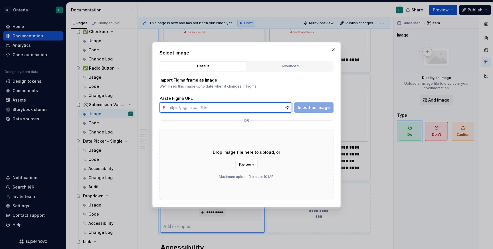
paste input "[URL][DOMAIN_NAME]"
type input "[URL][DOMAIN_NAME]"
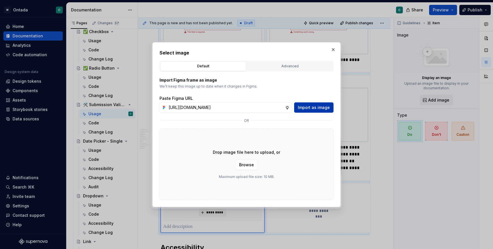
scroll to position [0, 0]
click at [320, 108] on span "Import as image" at bounding box center [314, 108] width 32 height 6
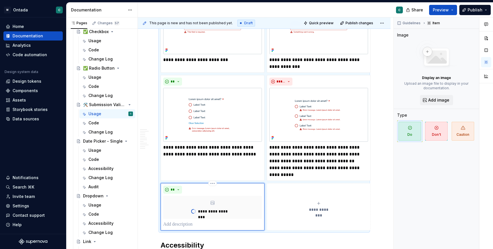
scroll to position [1227, 0]
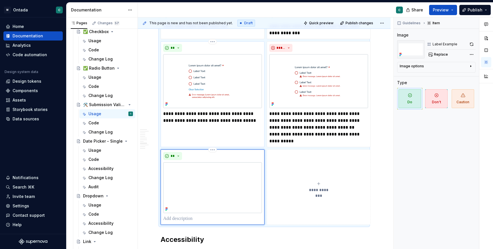
click at [200, 143] on div "**********" at bounding box center [213, 94] width 104 height 106
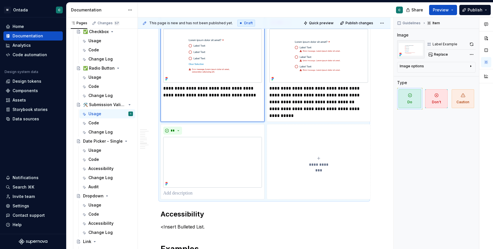
scroll to position [1263, 0]
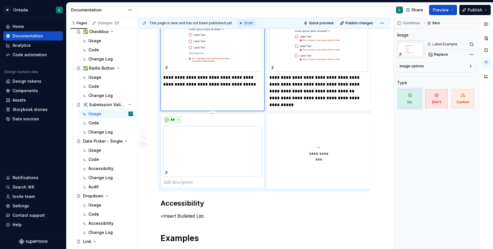
click at [180, 186] on p at bounding box center [212, 182] width 99 height 7
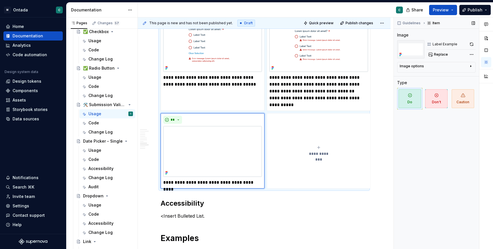
click at [394, 157] on div "Guidelines Item Image Label Example Replace Image options Alignment Caption Typ…" at bounding box center [436, 133] width 85 height 232
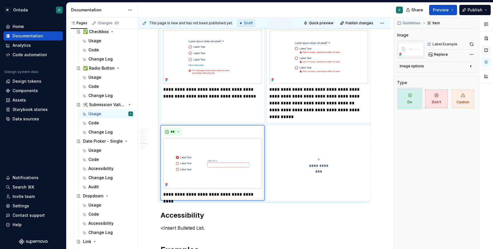
scroll to position [1255, 0]
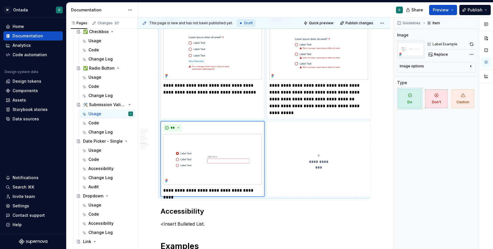
type textarea "*"
